Goal: Information Seeking & Learning: Find specific fact

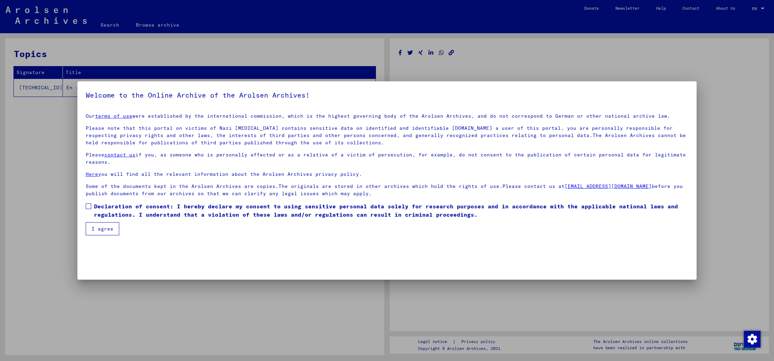
click at [97, 230] on button "I agree" at bounding box center [103, 228] width 34 height 13
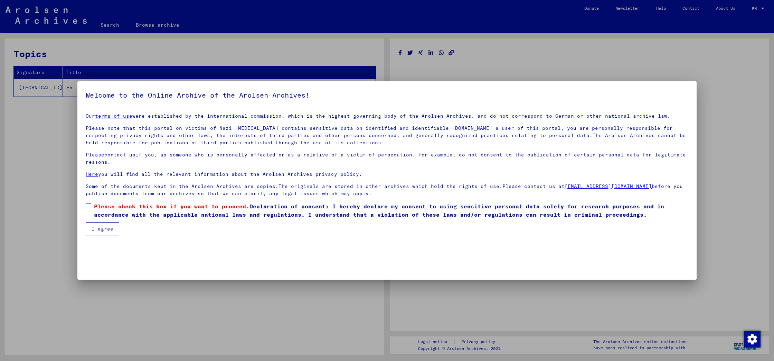
click at [87, 205] on span at bounding box center [89, 206] width 6 height 6
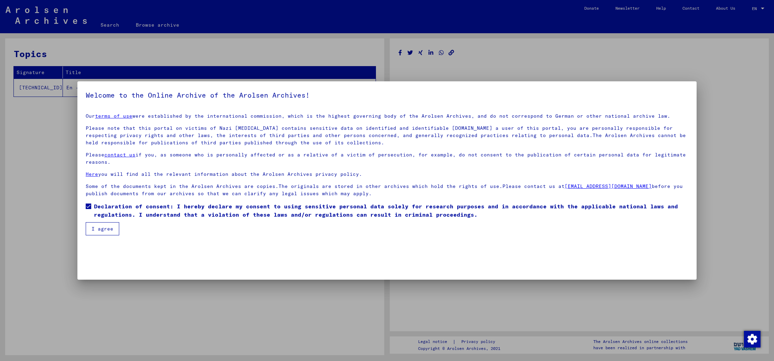
click at [98, 229] on button "I agree" at bounding box center [103, 228] width 34 height 13
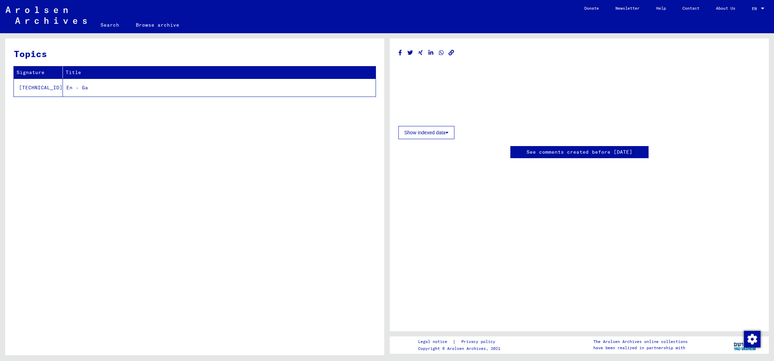
click at [26, 87] on td "[TECHNICAL_ID]" at bounding box center [38, 87] width 49 height 18
click at [32, 86] on td "[TECHNICAL_ID]" at bounding box center [38, 87] width 49 height 18
click at [68, 87] on td "En - Ga" at bounding box center [219, 87] width 313 height 18
click at [418, 133] on button "Show indexed data" at bounding box center [427, 132] width 56 height 13
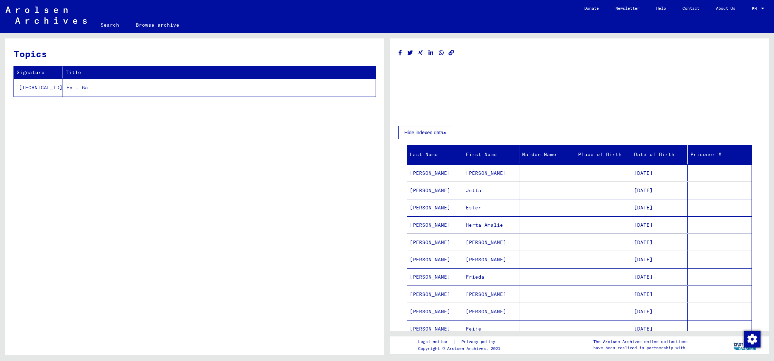
click at [421, 188] on mat-cell "[PERSON_NAME]" at bounding box center [435, 189] width 56 height 17
click at [477, 189] on mat-cell "Jetta" at bounding box center [491, 189] width 56 height 17
click at [650, 190] on mat-cell "[DATE]" at bounding box center [660, 189] width 56 height 17
click at [431, 189] on mat-cell "[PERSON_NAME]" at bounding box center [435, 189] width 56 height 17
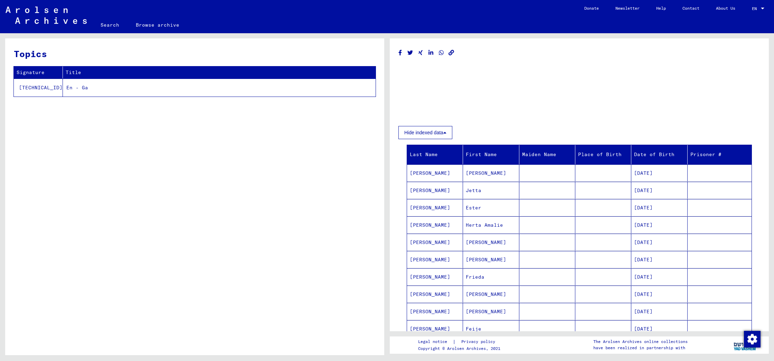
click at [431, 189] on mat-cell "[PERSON_NAME]" at bounding box center [435, 189] width 56 height 17
click at [416, 190] on mat-cell "[PERSON_NAME]" at bounding box center [435, 189] width 56 height 17
click at [474, 190] on mat-cell "Jetta" at bounding box center [491, 189] width 56 height 17
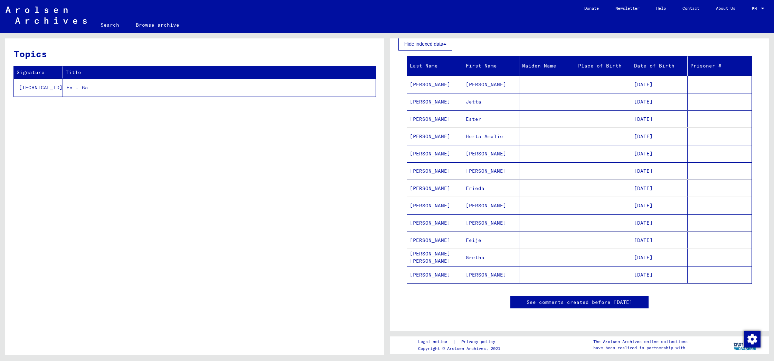
scroll to position [197, 0]
click at [549, 298] on link "See comments created before [DATE]" at bounding box center [580, 301] width 106 height 7
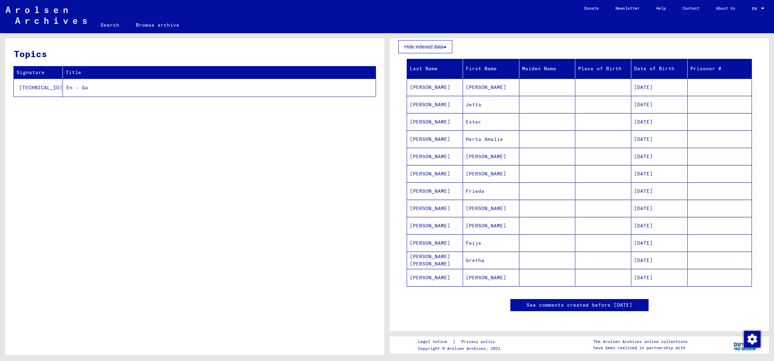
scroll to position [84, 0]
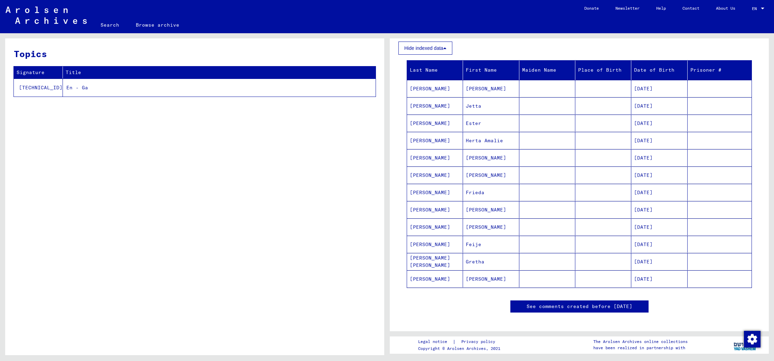
click at [418, 105] on mat-cell "[PERSON_NAME]" at bounding box center [435, 105] width 56 height 17
click at [474, 105] on mat-cell "Jetta" at bounding box center [491, 105] width 56 height 17
click at [421, 103] on mat-cell "[PERSON_NAME]" at bounding box center [435, 105] width 56 height 17
click at [475, 106] on mat-cell "Jetta" at bounding box center [491, 105] width 56 height 17
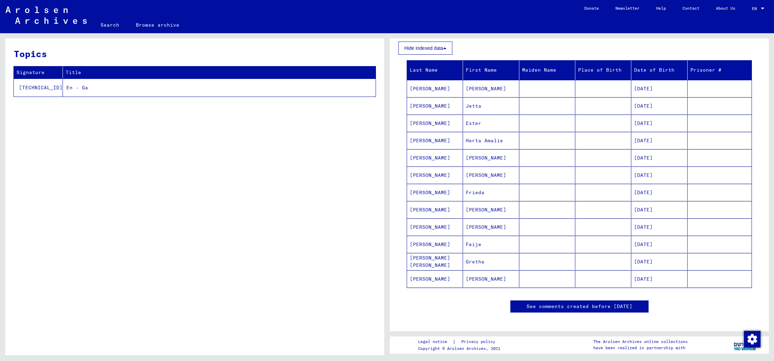
click at [480, 105] on mat-cell "Jetta" at bounding box center [491, 105] width 56 height 17
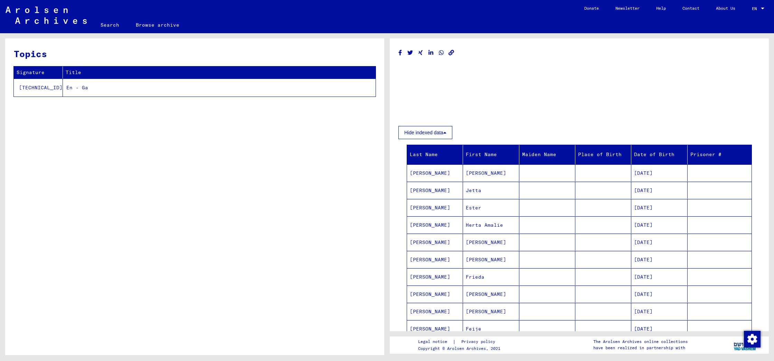
scroll to position [0, 0]
click at [448, 134] on button "Hide indexed data" at bounding box center [426, 132] width 54 height 13
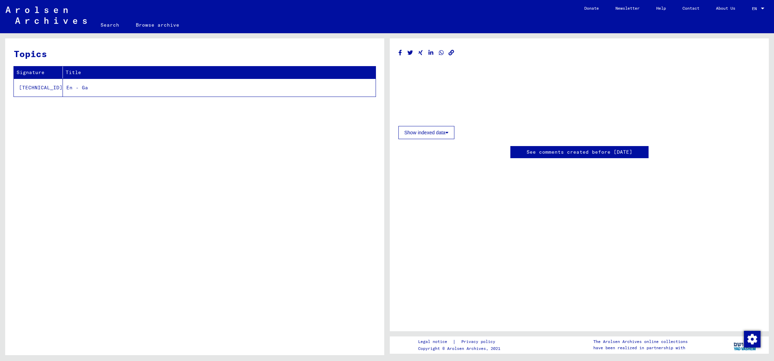
click at [440, 133] on button "Show indexed data" at bounding box center [427, 132] width 56 height 13
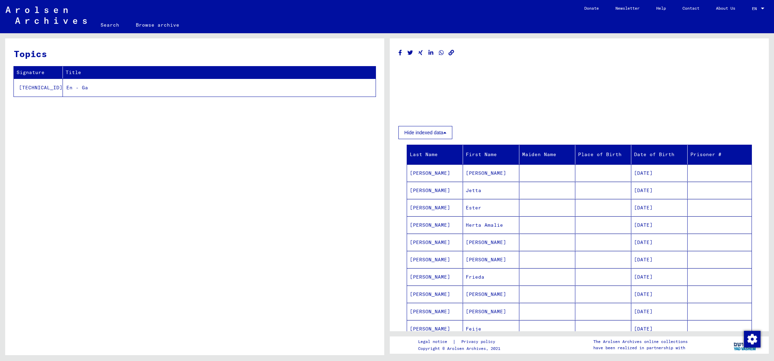
click at [436, 205] on mat-cell "[PERSON_NAME]" at bounding box center [435, 207] width 56 height 17
click at [432, 190] on mat-cell "[PERSON_NAME]" at bounding box center [435, 189] width 56 height 17
click at [564, 83] on div at bounding box center [580, 91] width 362 height 55
click at [762, 8] on div at bounding box center [762, 9] width 3 height 2
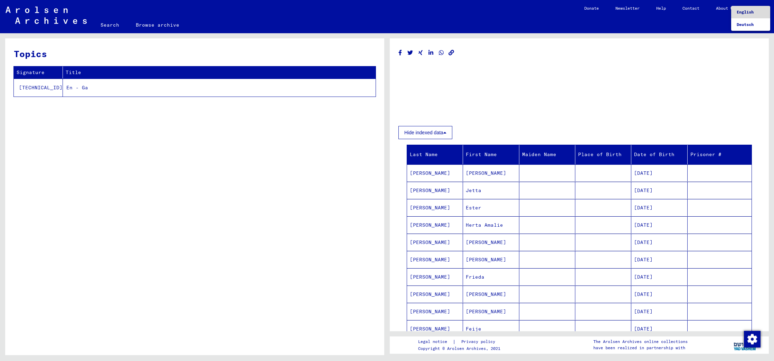
click at [762, 7] on span "English" at bounding box center [751, 12] width 28 height 12
drag, startPoint x: 47, startPoint y: 171, endPoint x: -438, endPoint y: 175, distance: 484.3
click at [0, 175] on html "Search Browse archive Donate Newsletter Help Contact About Us Search Browse arc…" at bounding box center [387, 180] width 774 height 361
